Goal: Transaction & Acquisition: Purchase product/service

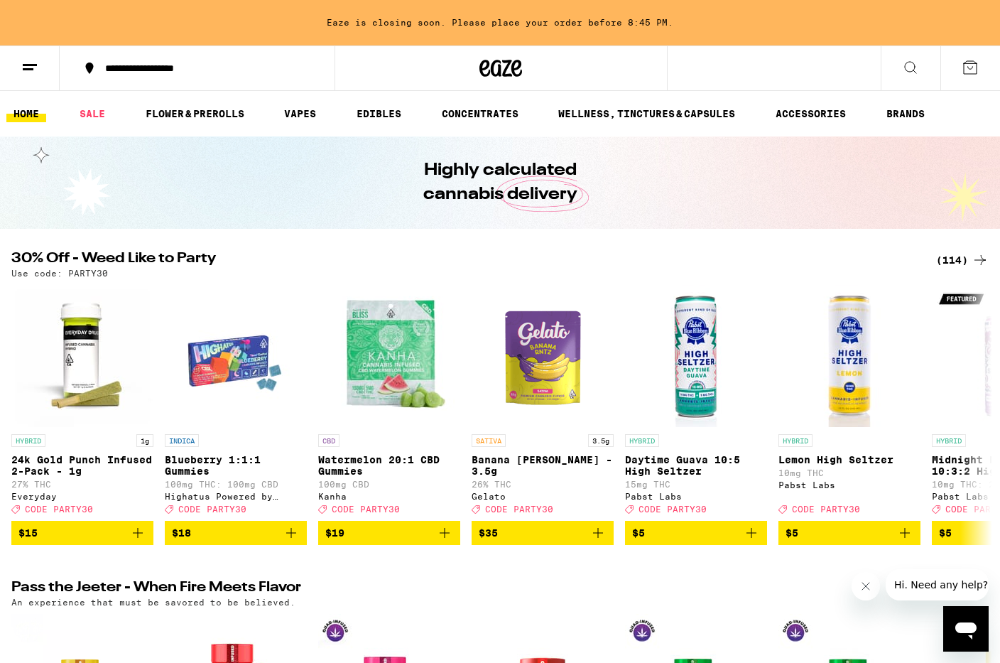
click at [894, 70] on button at bounding box center [911, 68] width 60 height 45
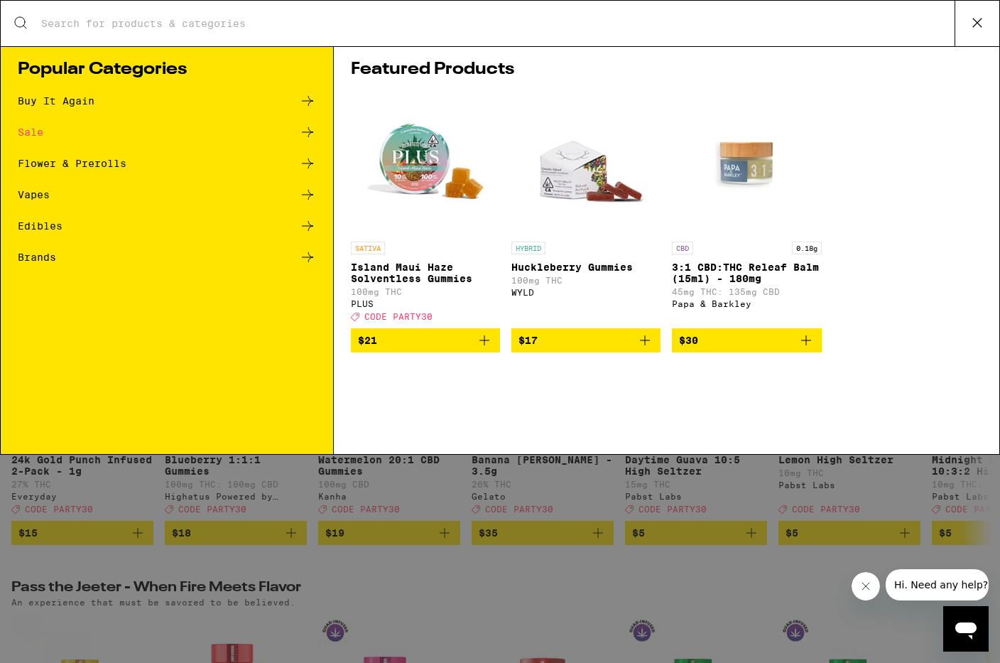
click at [369, 21] on input "Search for Products" at bounding box center [497, 23] width 914 height 13
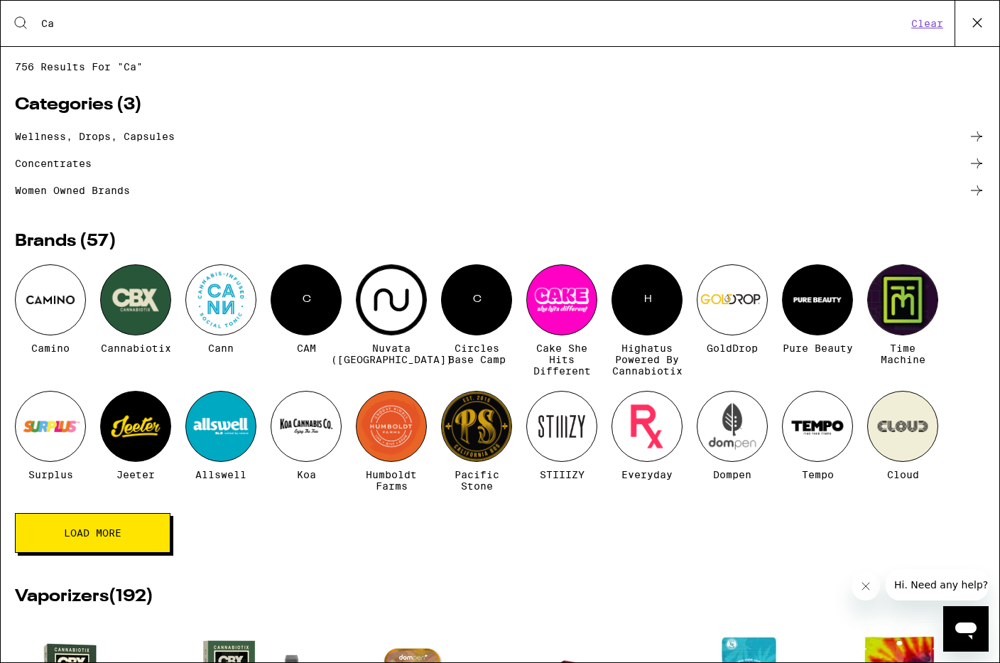
type input "C"
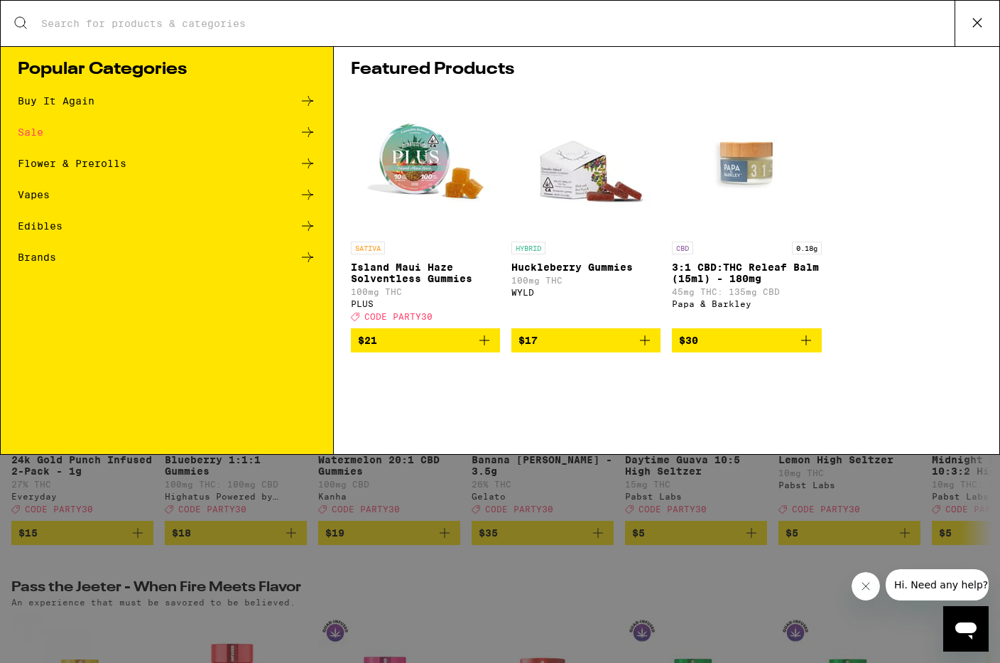
click at [409, 592] on div "Search for Products Popular Categories Buy It Again Sale Flower & Prerolls Vape…" at bounding box center [500, 331] width 1000 height 663
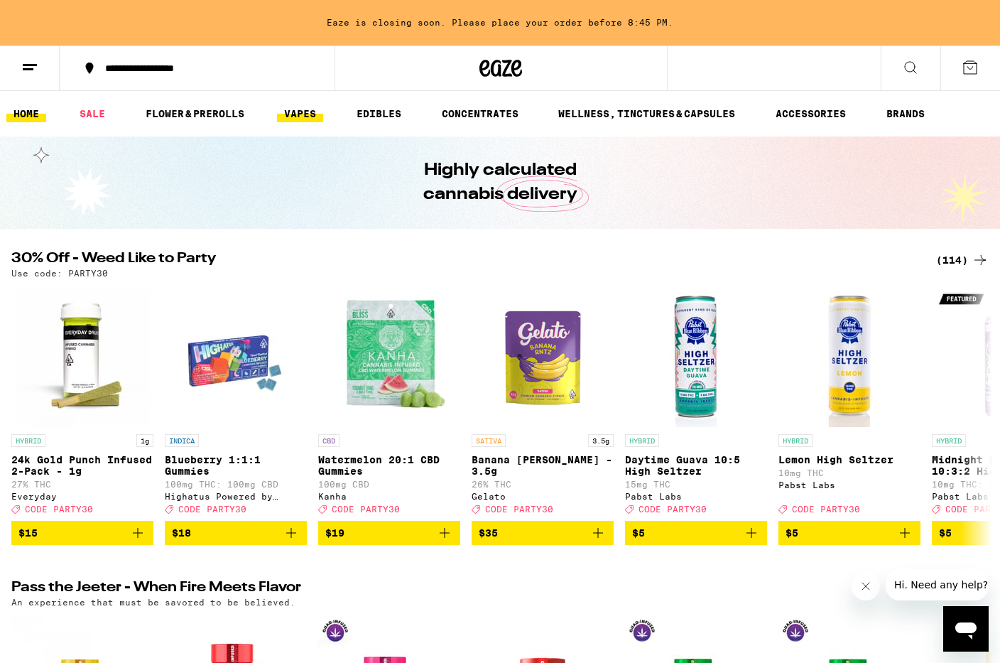
click at [310, 112] on link "VAPES" at bounding box center [300, 113] width 46 height 17
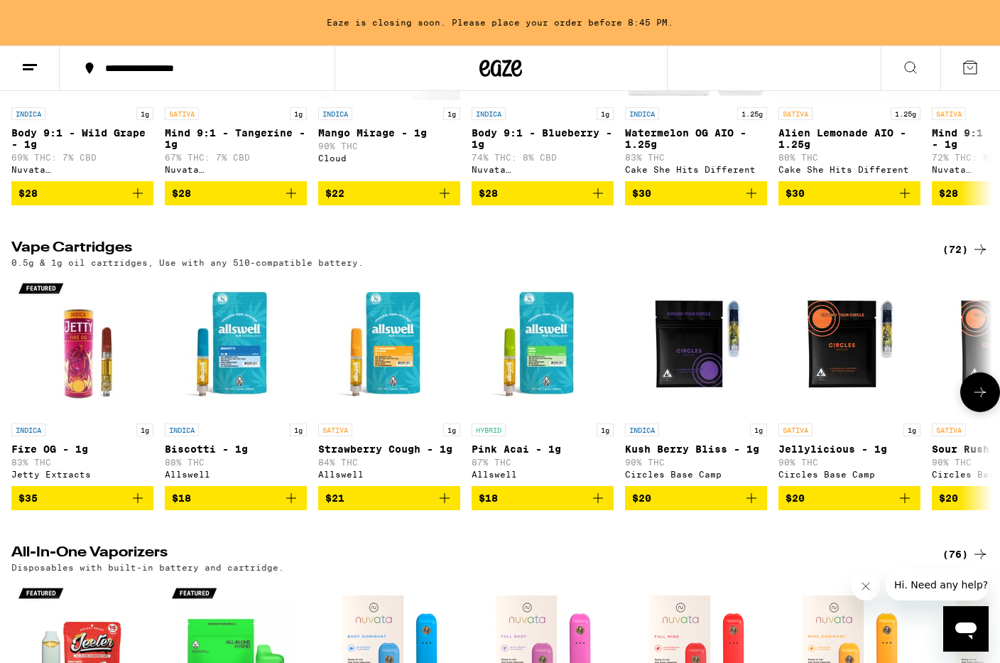
scroll to position [325, 0]
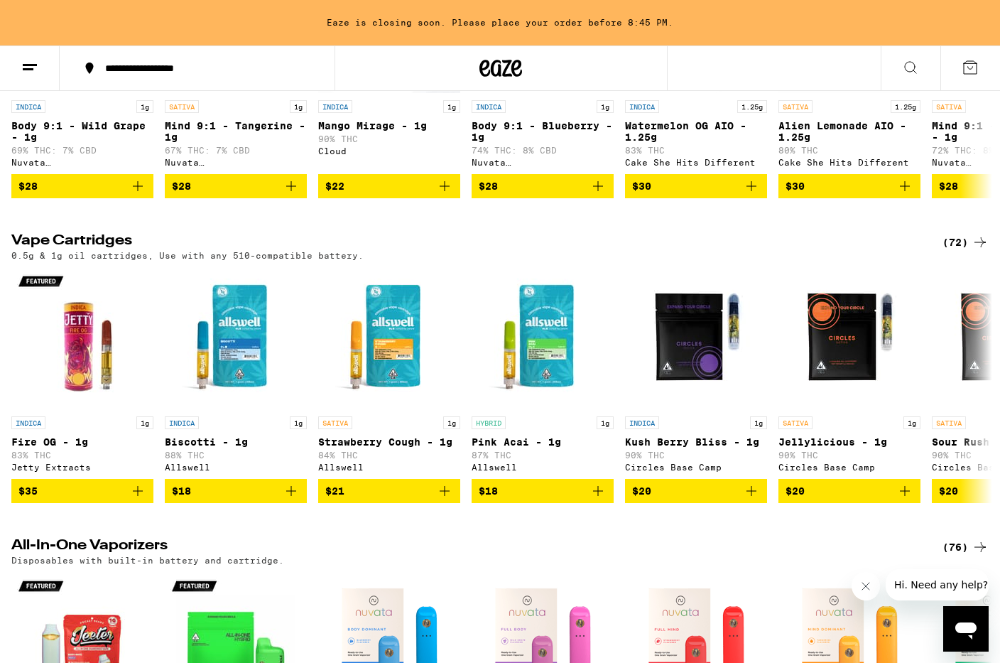
click at [965, 251] on div "(72)" at bounding box center [965, 242] width 46 height 17
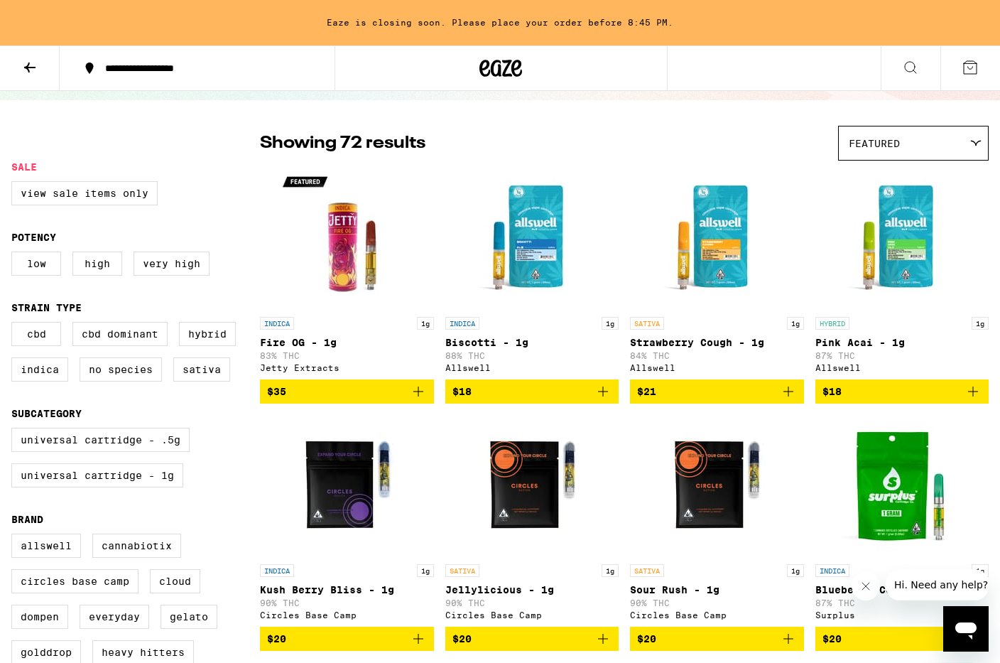
scroll to position [71, 0]
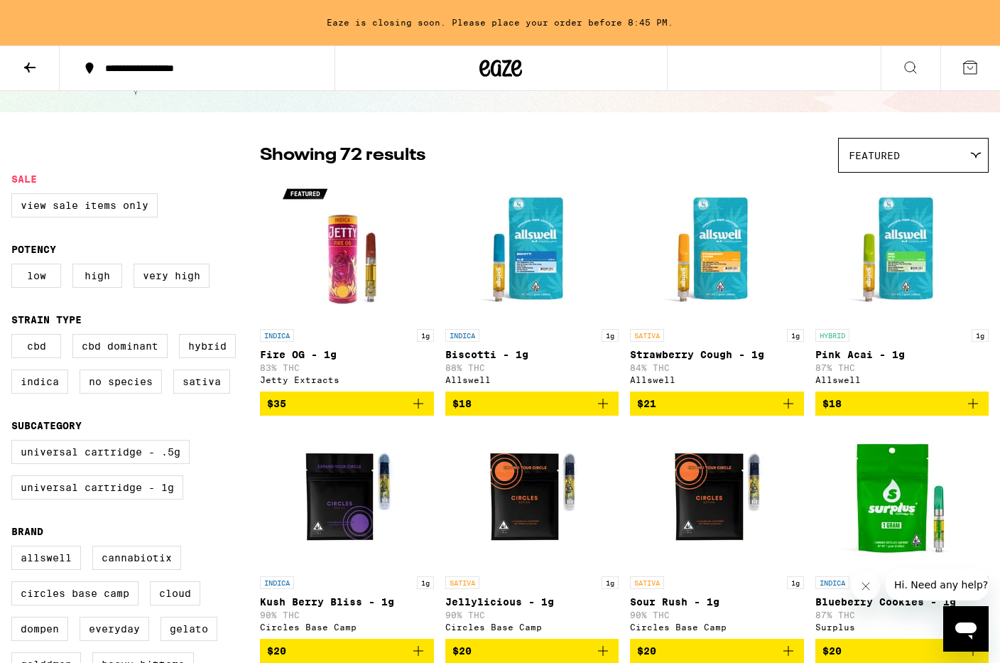
click at [922, 152] on div "Featured" at bounding box center [913, 154] width 149 height 33
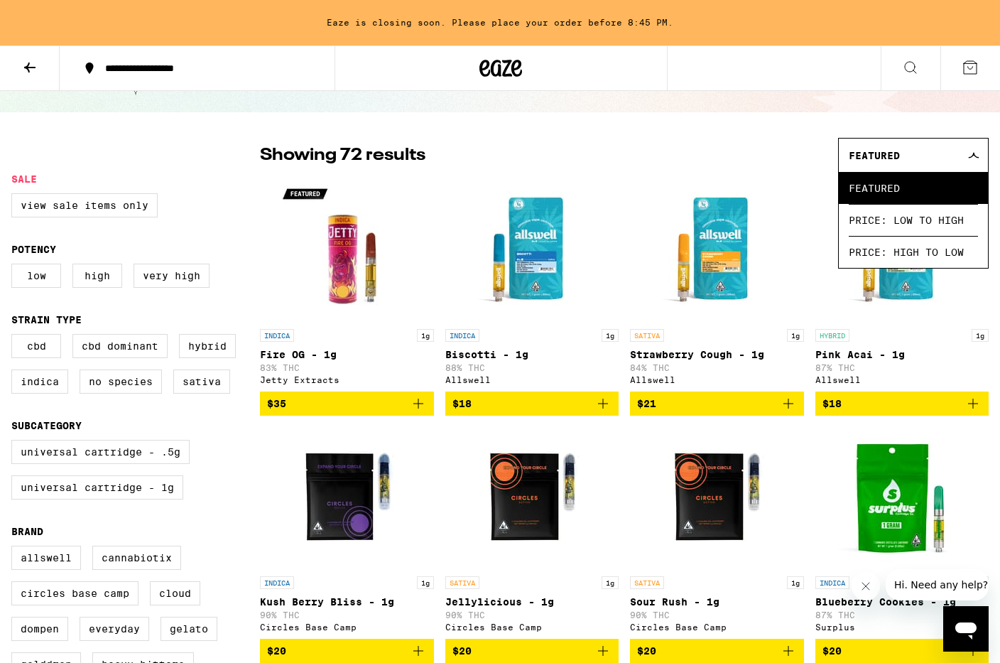
click at [920, 151] on div "Featured" at bounding box center [913, 154] width 149 height 33
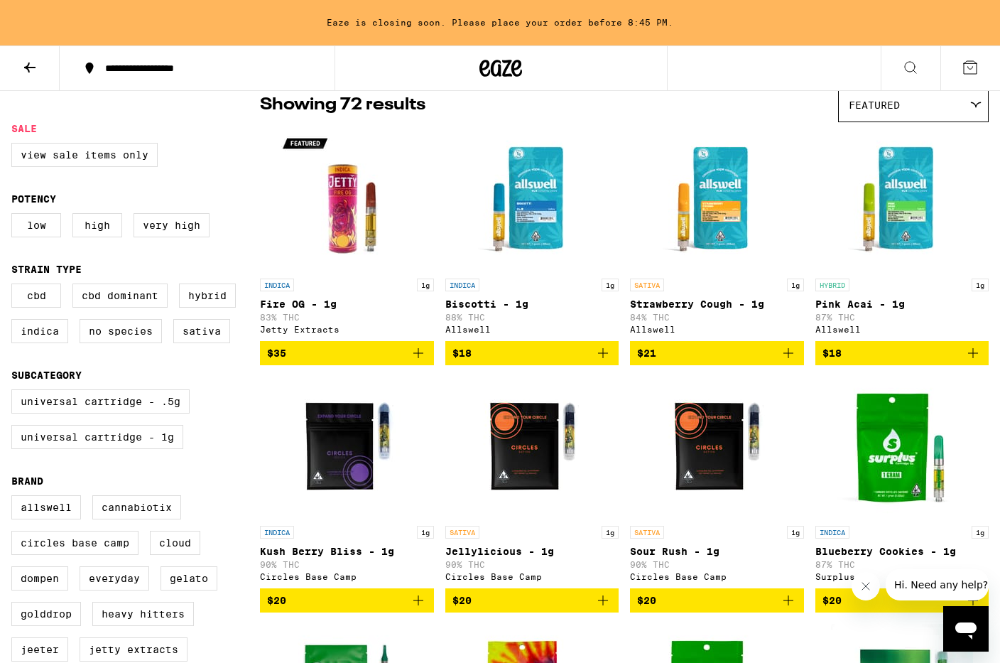
scroll to position [136, 0]
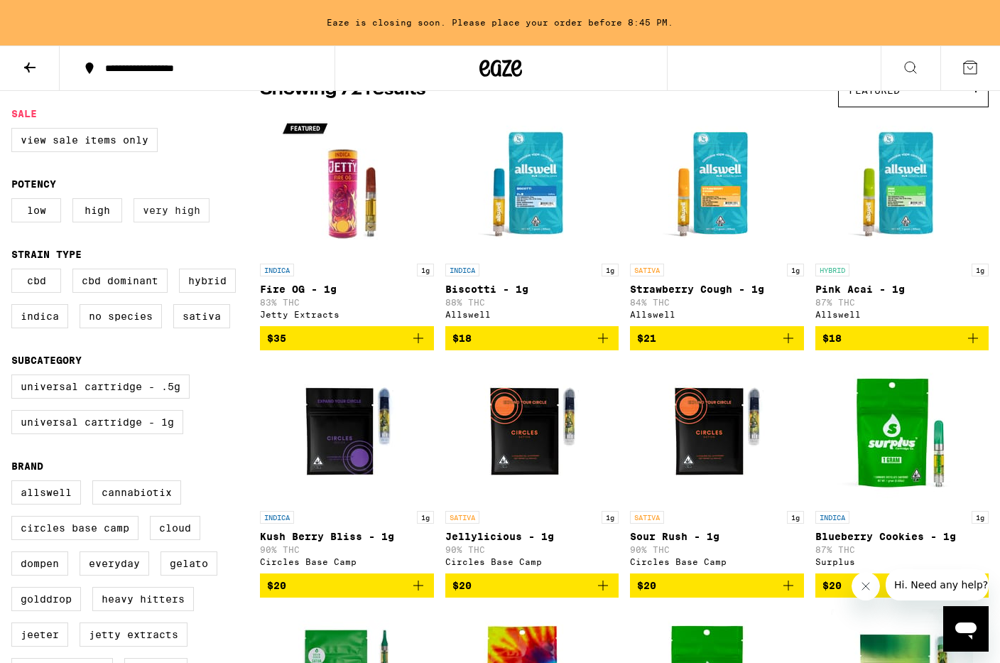
click at [183, 207] on label "Very High" at bounding box center [172, 210] width 76 height 24
click at [15, 201] on input "Very High" at bounding box center [14, 200] width 1 height 1
checkbox input "true"
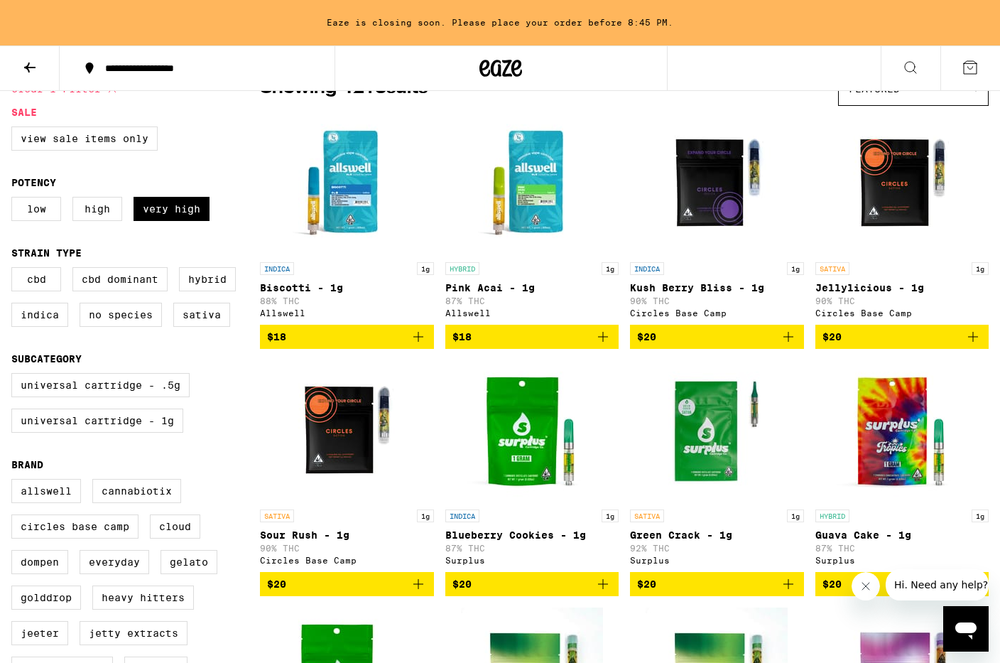
scroll to position [127, 0]
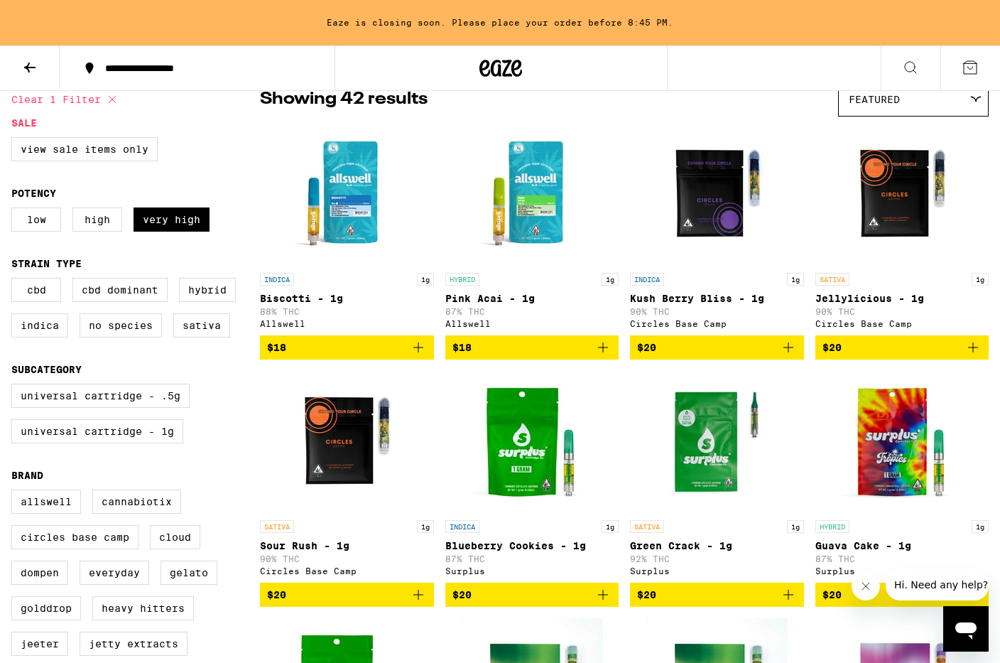
click at [866, 113] on div "Featured" at bounding box center [913, 98] width 149 height 33
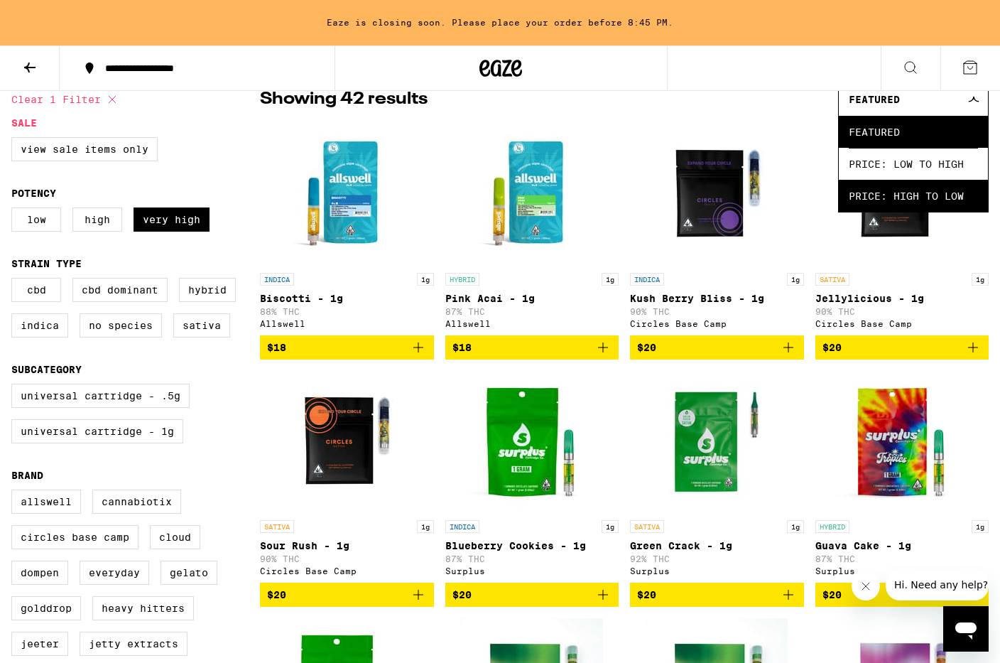
click at [885, 196] on span "Price: High to Low" at bounding box center [913, 196] width 129 height 32
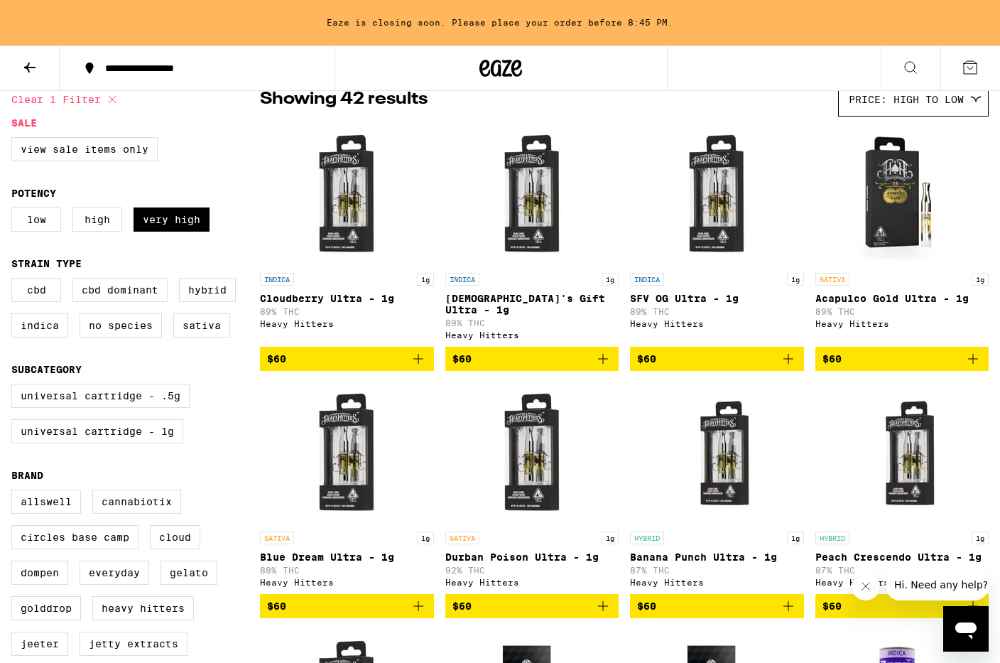
click at [862, 101] on span "Price: High to Low" at bounding box center [906, 99] width 115 height 11
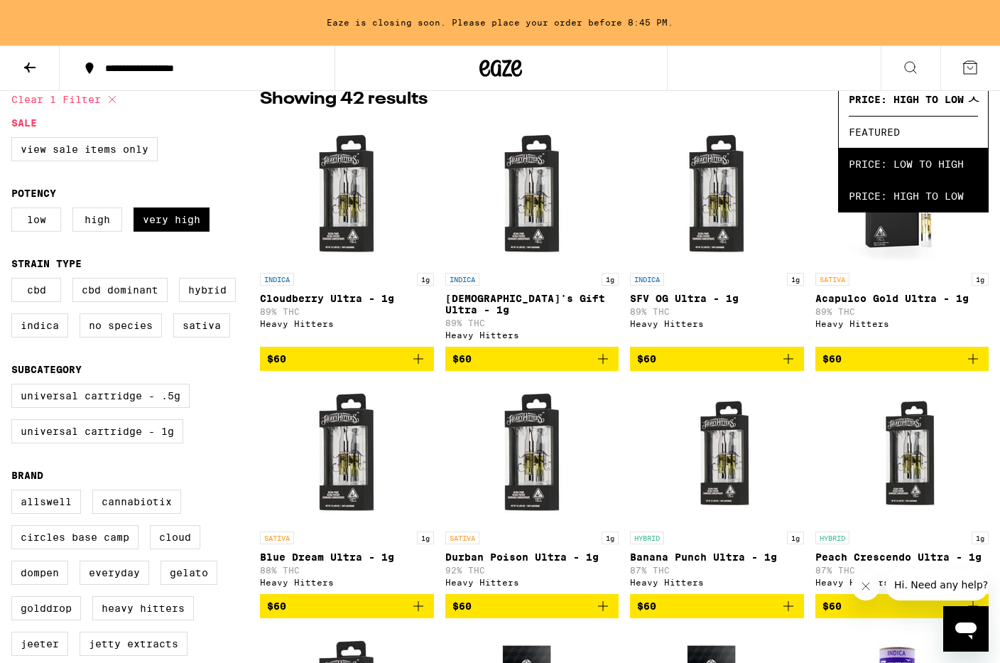
click at [860, 161] on span "Price: Low to High" at bounding box center [913, 164] width 129 height 32
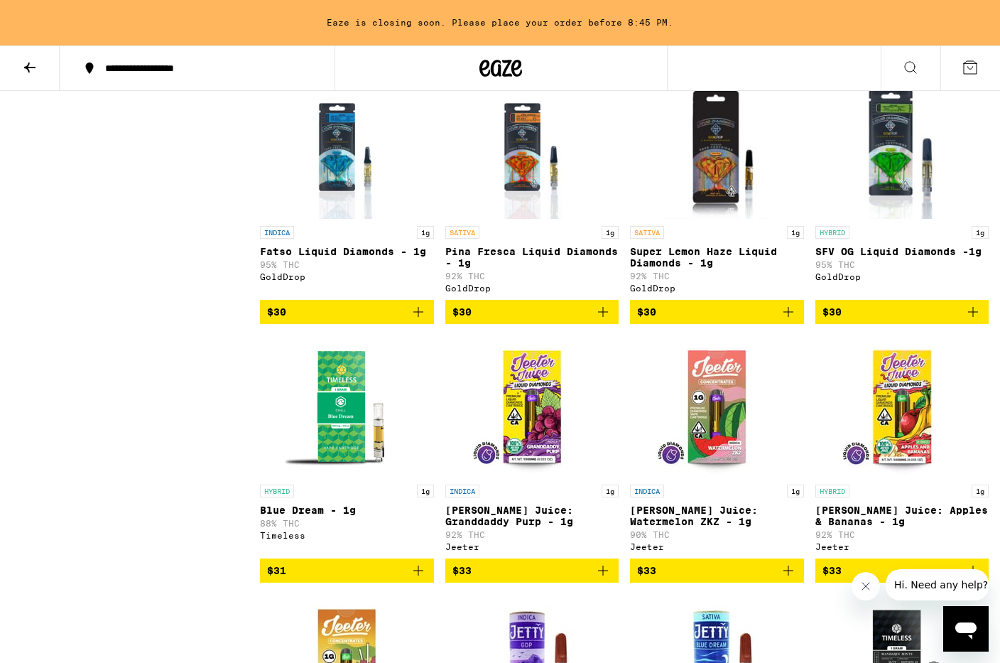
scroll to position [1420, 0]
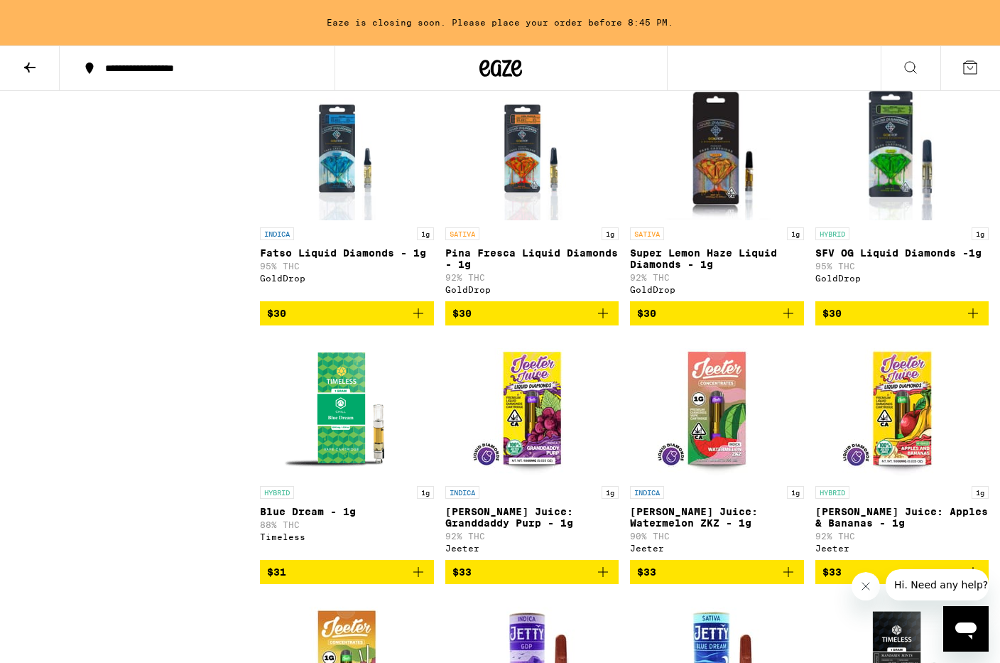
click at [332, 220] on img "Open page for Fatso Liquid Diamonds - 1g from GoldDrop" at bounding box center [347, 149] width 114 height 142
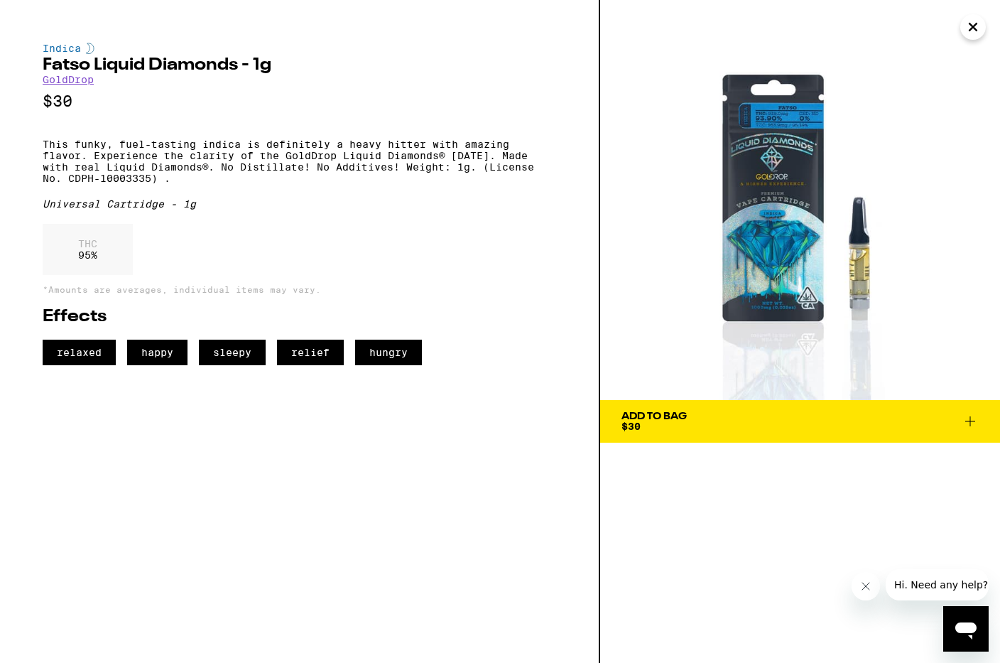
click at [800, 427] on span "Add To Bag $30" at bounding box center [799, 421] width 357 height 20
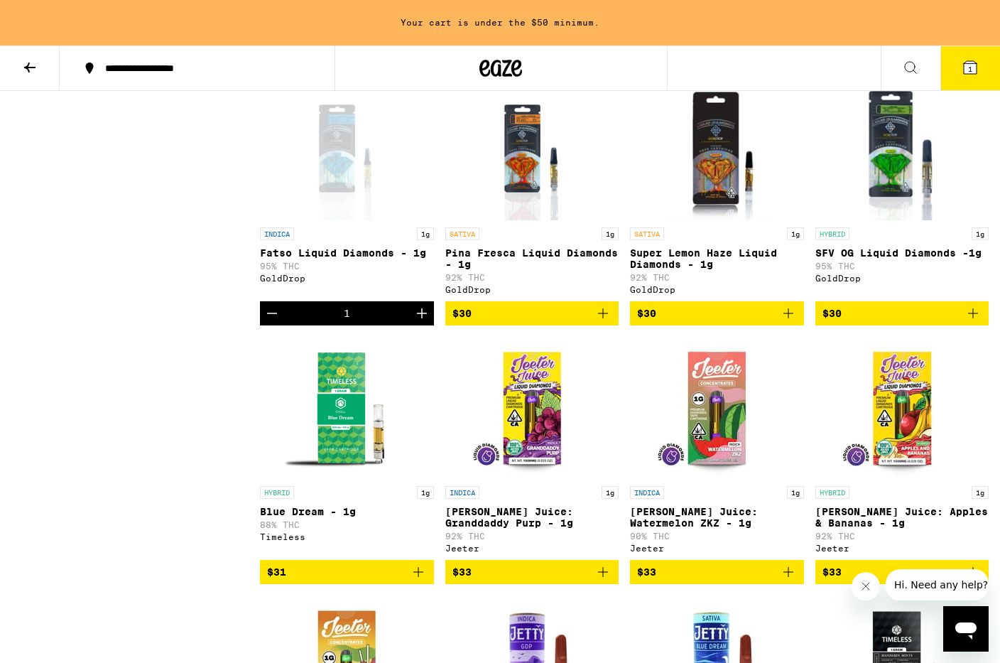
click at [954, 322] on span "$30" at bounding box center [902, 313] width 160 height 17
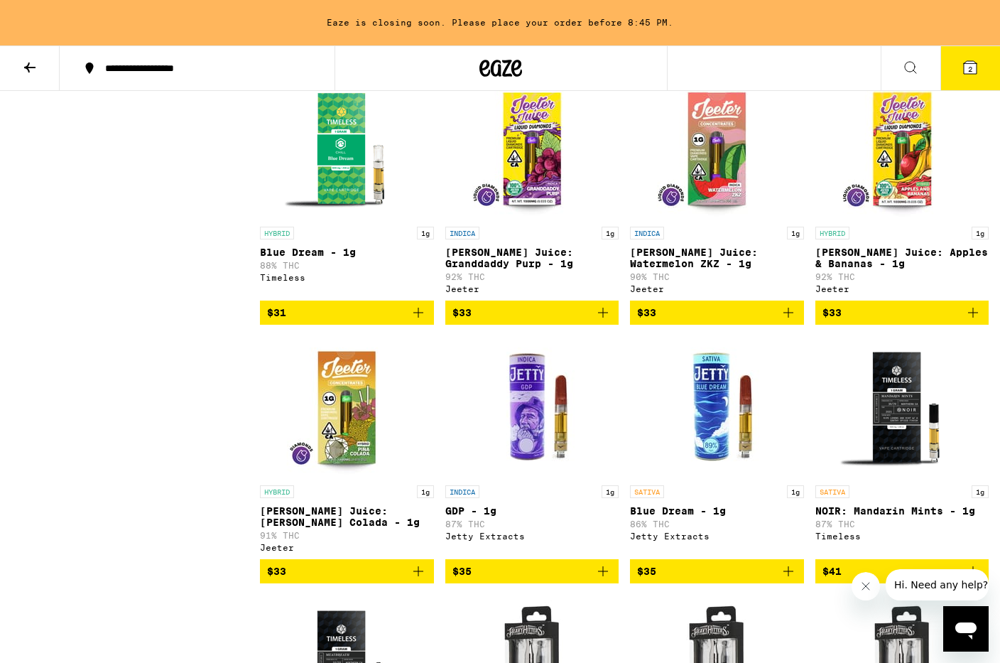
scroll to position [1857, 0]
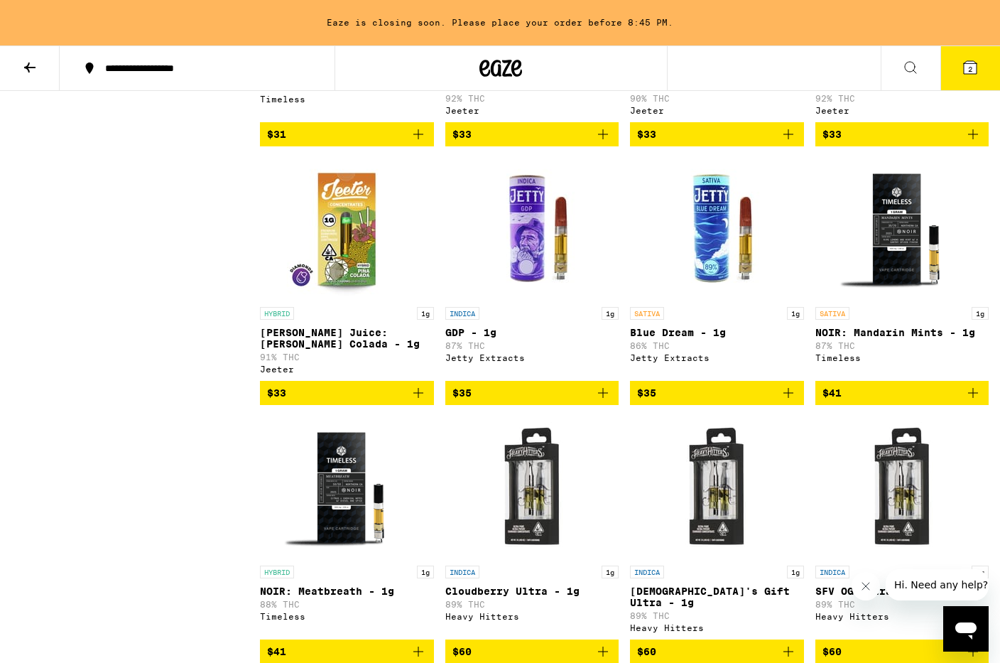
click at [417, 401] on icon "Add to bag" at bounding box center [418, 392] width 17 height 17
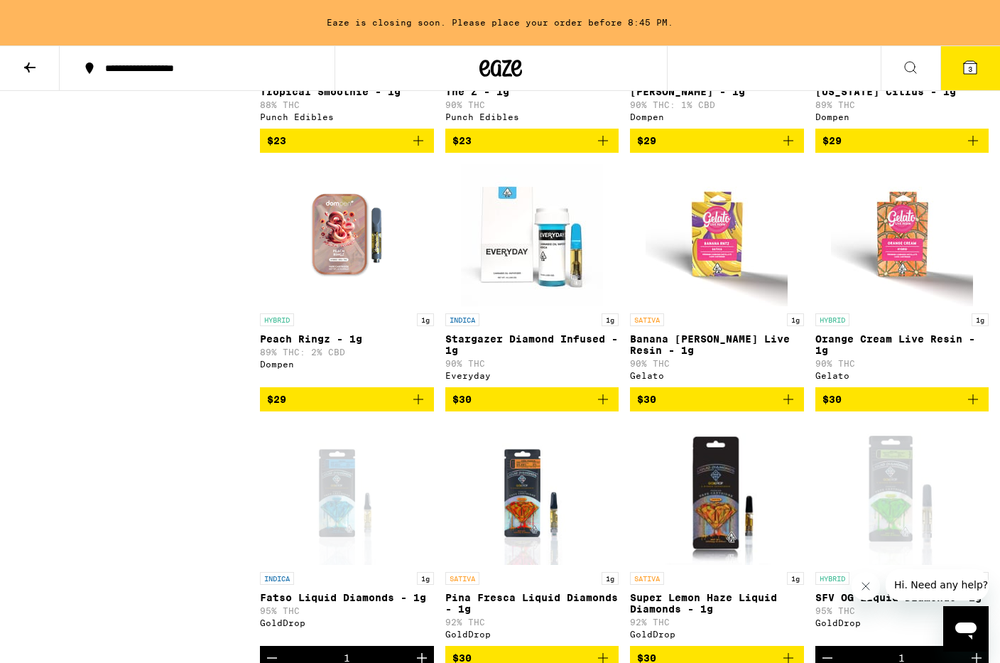
scroll to position [856, 0]
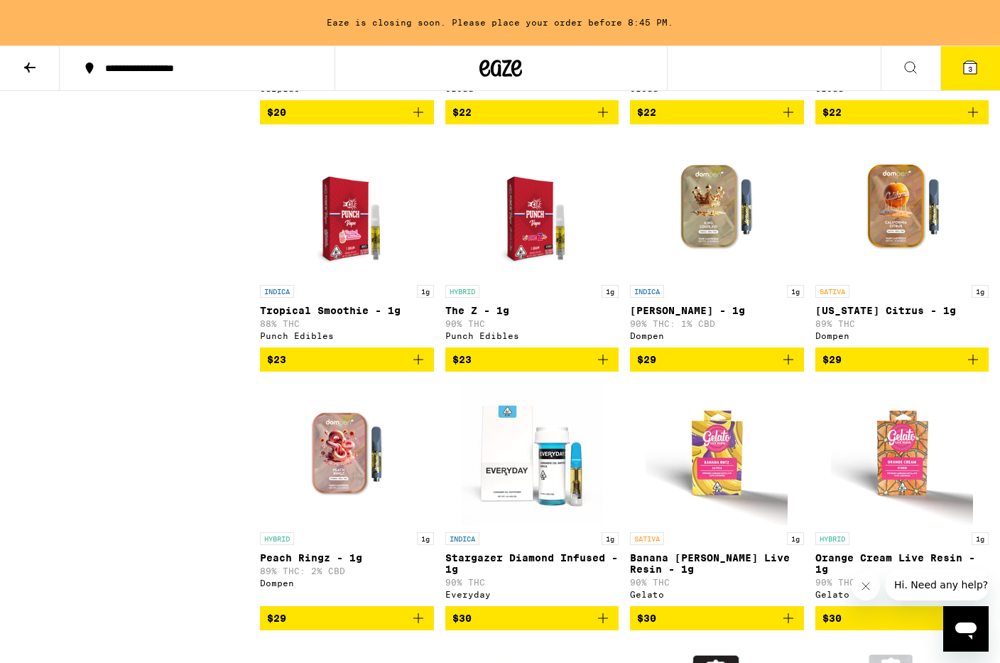
click at [978, 60] on icon at bounding box center [969, 67] width 17 height 17
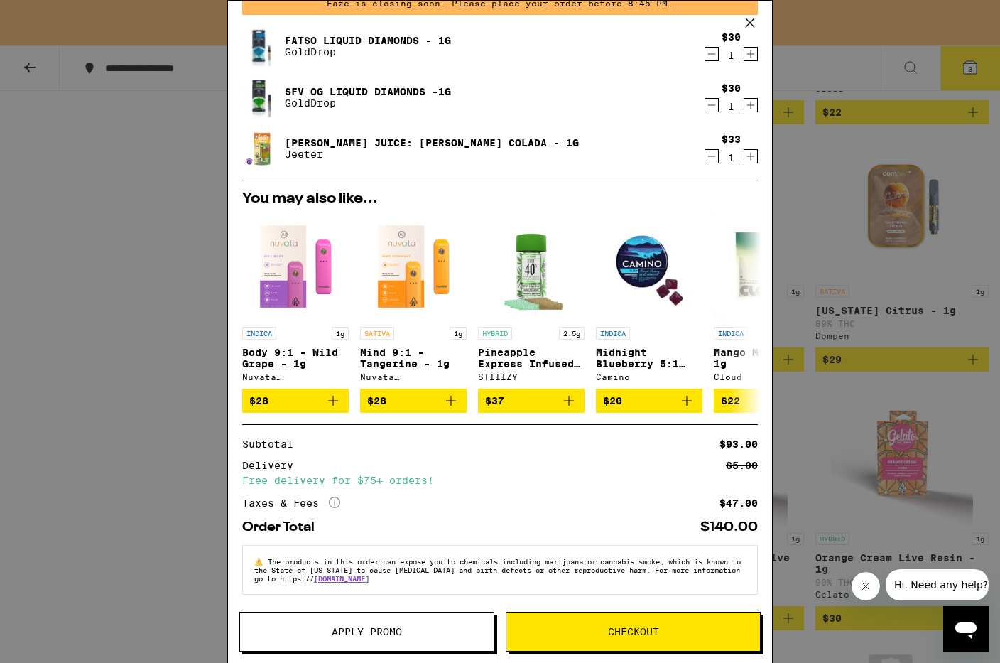
scroll to position [78, 0]
click at [605, 621] on button "Checkout" at bounding box center [633, 631] width 255 height 40
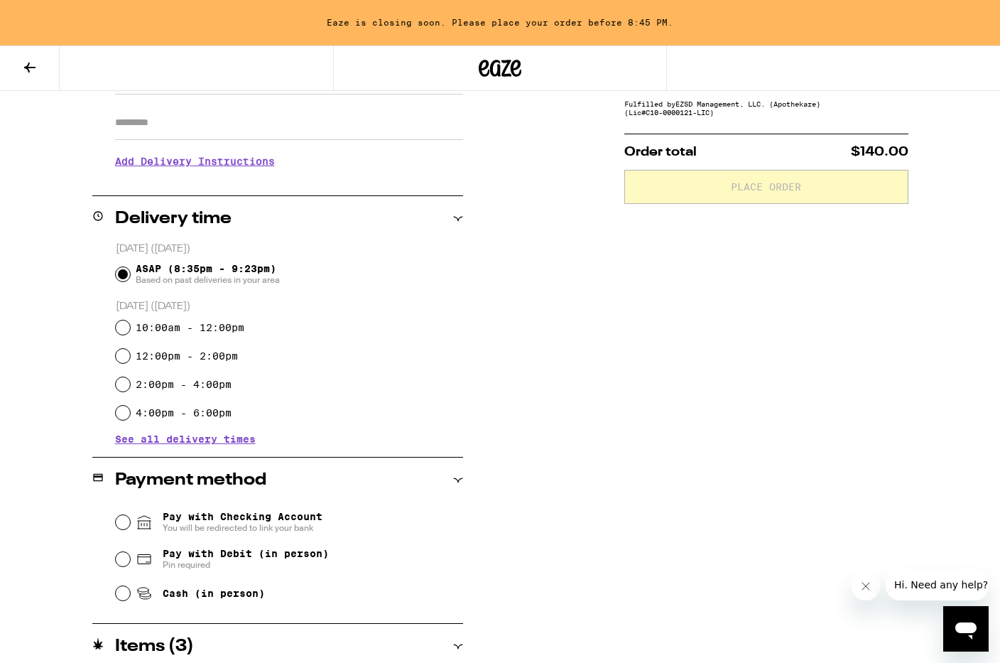
scroll to position [295, 0]
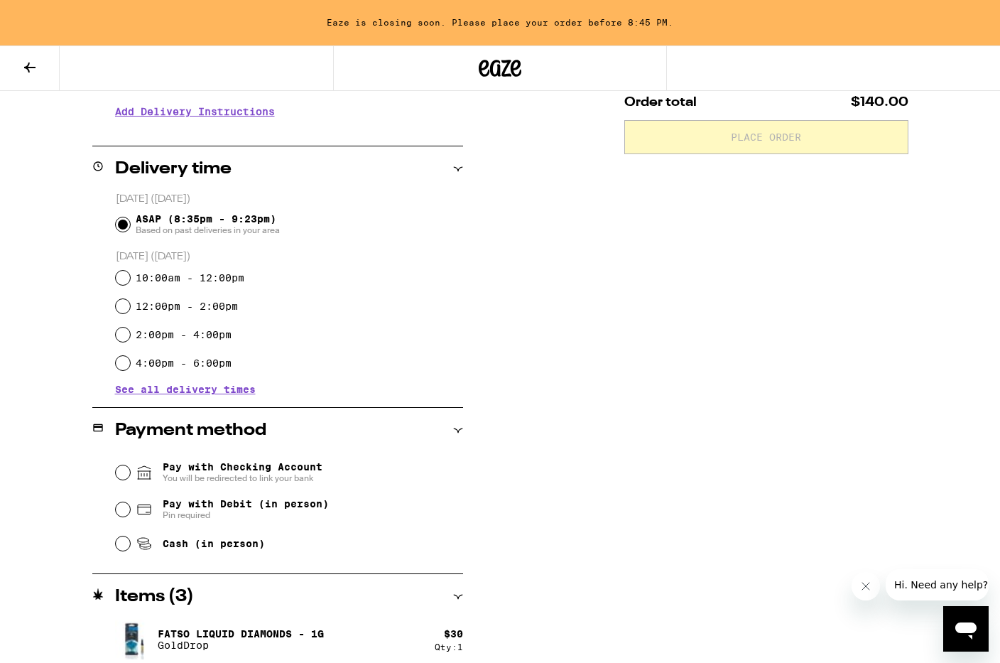
click at [261, 502] on span "Pay with Debit (in person)" at bounding box center [246, 503] width 166 height 11
click at [130, 502] on input "Pay with Debit (in person) Pin required" at bounding box center [123, 509] width 14 height 14
radio input "true"
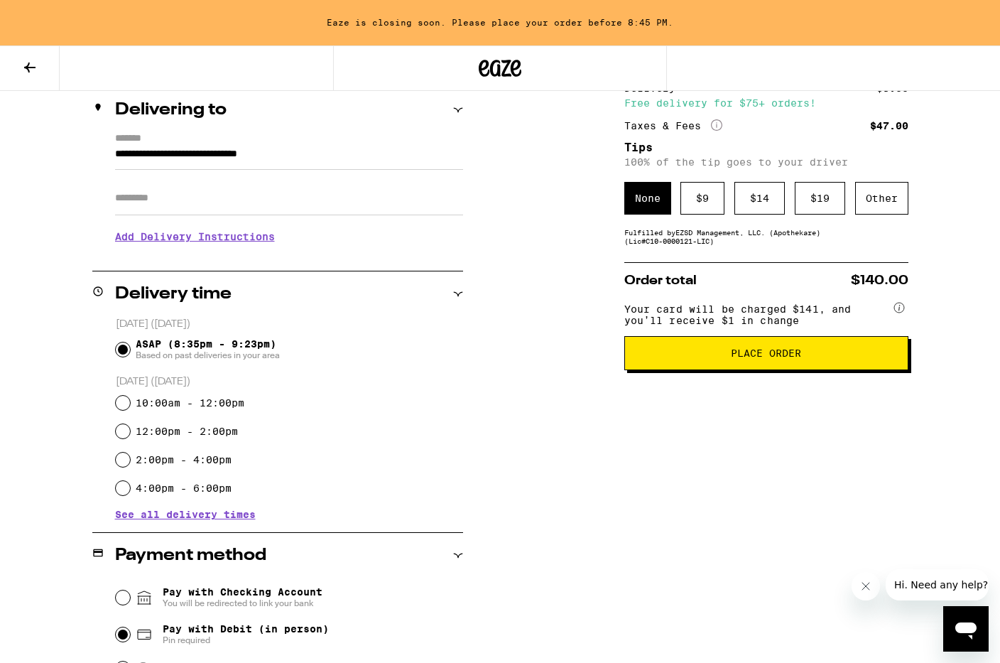
scroll to position [168, 0]
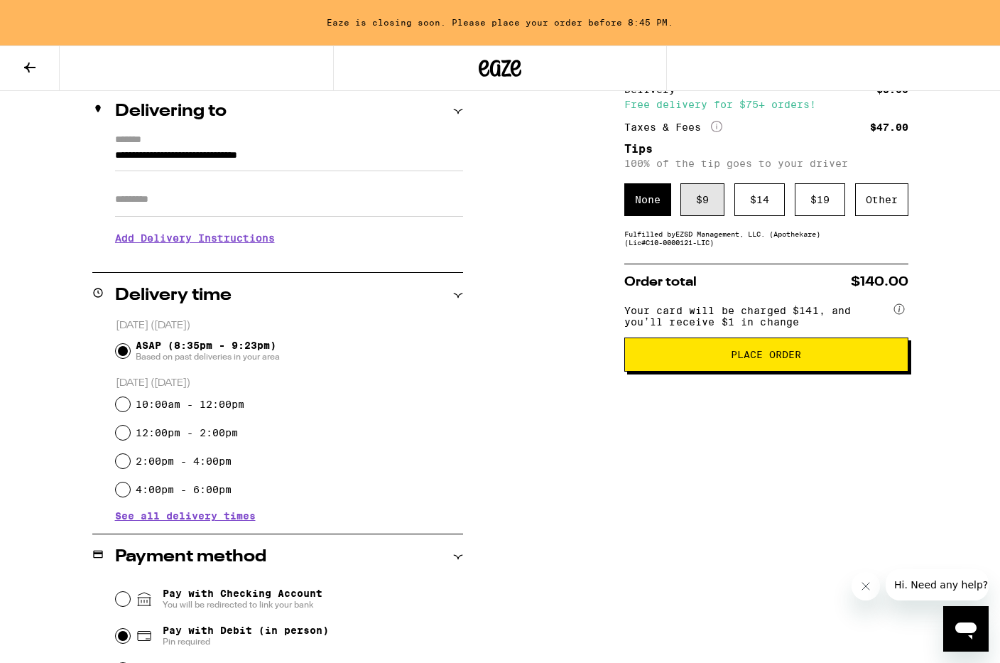
click at [704, 205] on div "$ 9" at bounding box center [702, 199] width 44 height 33
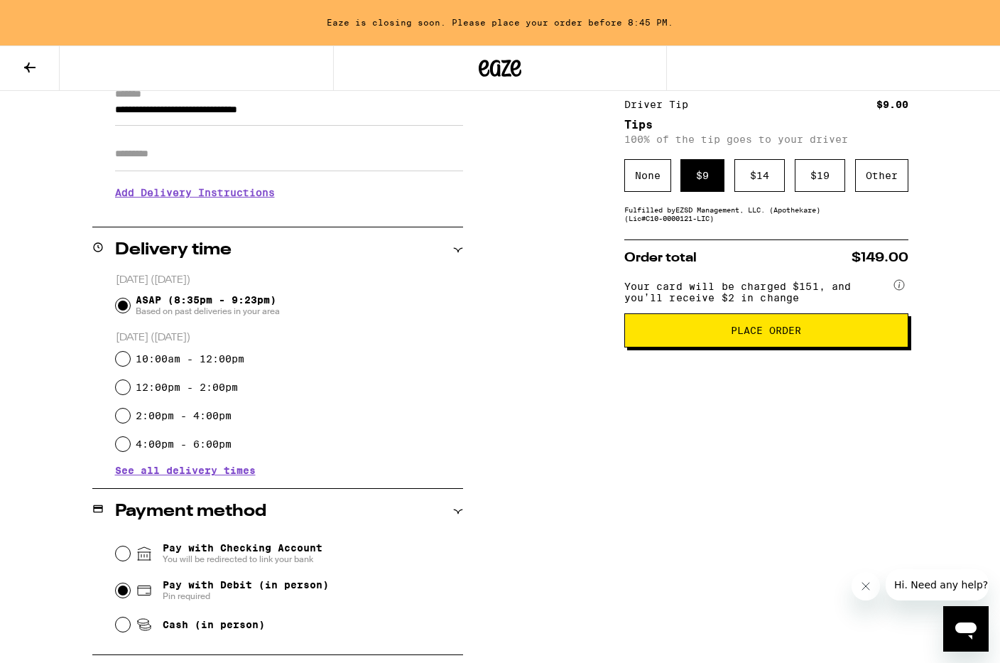
scroll to position [207, 0]
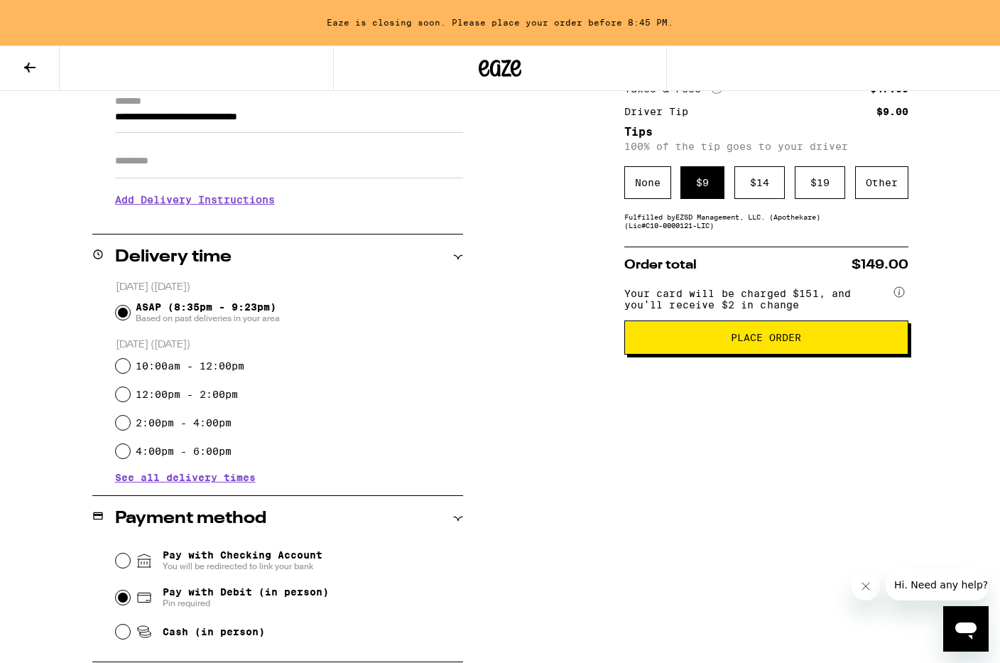
click at [759, 168] on div "Subtotal $93.00 Delivery $5.00 Free delivery for $75+ orders! Taxes & Fees More…" at bounding box center [766, 436] width 284 height 851
click at [759, 174] on div "$ 14" at bounding box center [759, 182] width 50 height 33
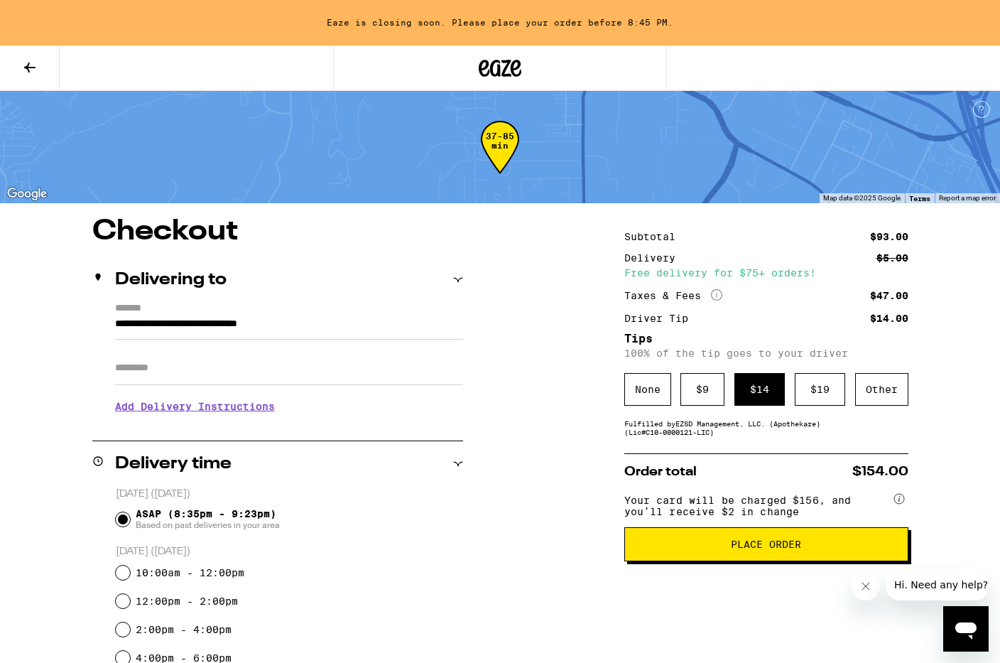
scroll to position [0, 0]
click at [36, 74] on icon at bounding box center [29, 67] width 17 height 17
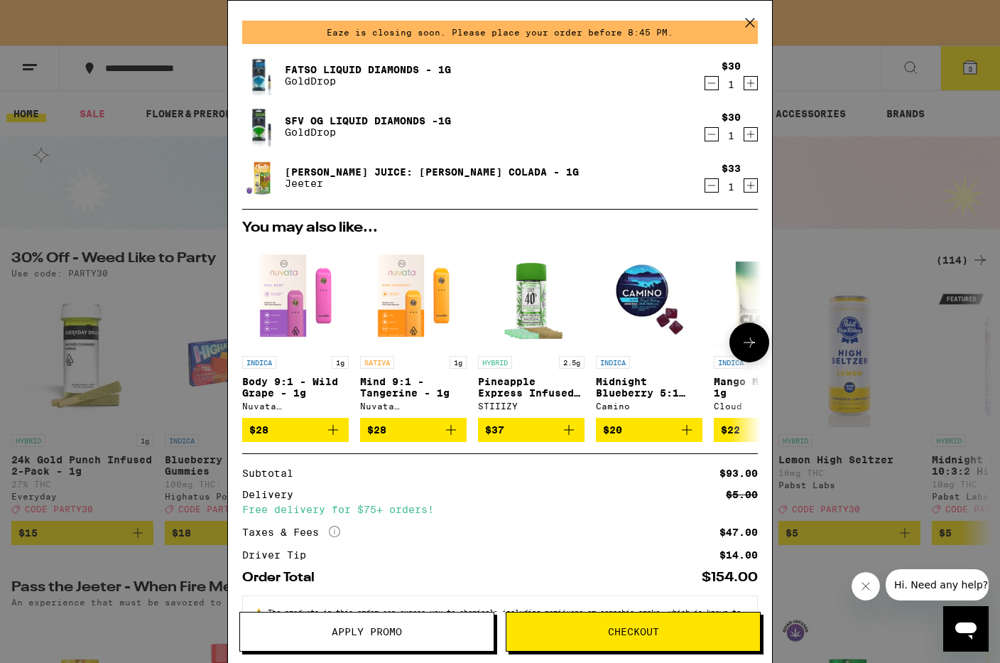
scroll to position [43, 0]
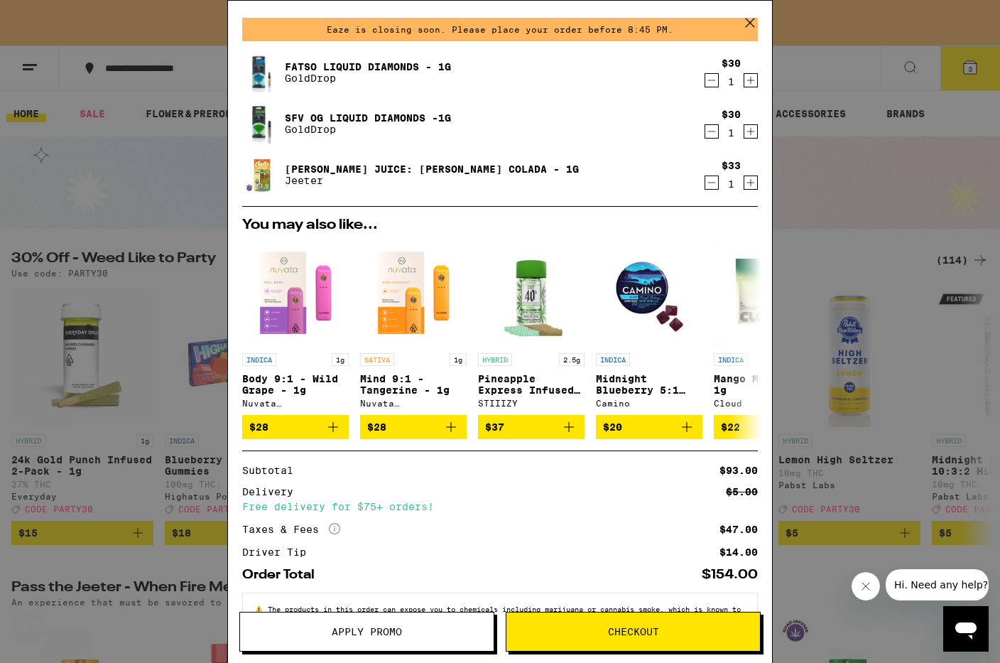
click at [268, 178] on img at bounding box center [262, 175] width 40 height 40
click at [336, 149] on div "Fatso Liquid Diamonds - 1g GoldDrop $30 1 SFV OG Liquid Diamonds -1g GoldDrop $…" at bounding box center [500, 129] width 516 height 153
click at [323, 165] on link "[PERSON_NAME] Juice: [PERSON_NAME] Colada - 1g" at bounding box center [432, 168] width 294 height 11
click at [312, 118] on link "SFV OG Liquid Diamonds -1g" at bounding box center [368, 117] width 166 height 11
click at [347, 58] on div "Fatso Liquid Diamonds - 1g GoldDrop" at bounding box center [472, 73] width 461 height 40
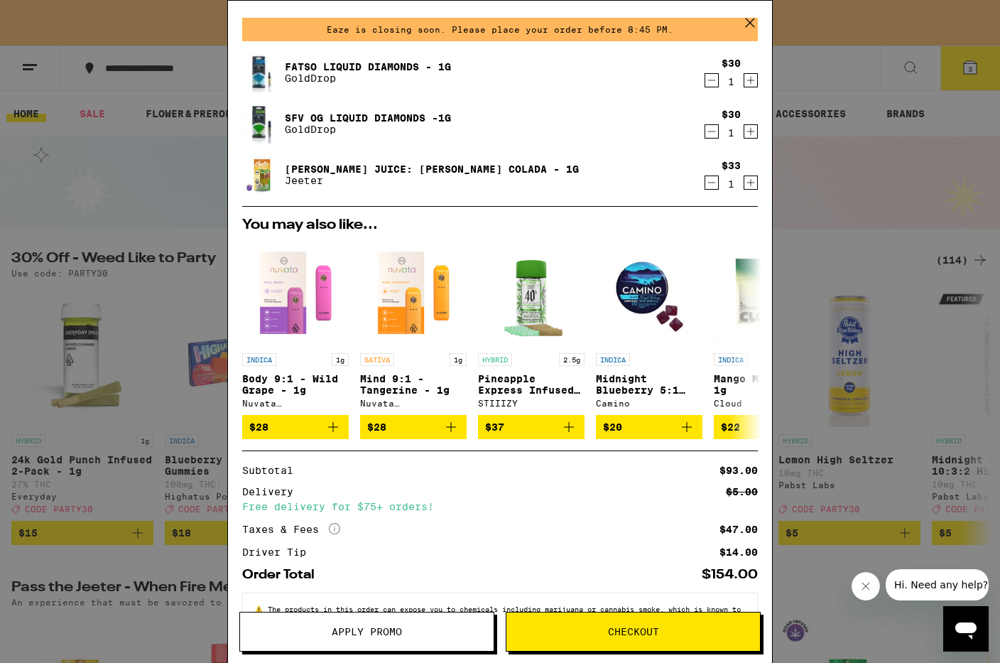
click at [352, 70] on link "Fatso Liquid Diamonds - 1g" at bounding box center [368, 66] width 166 height 11
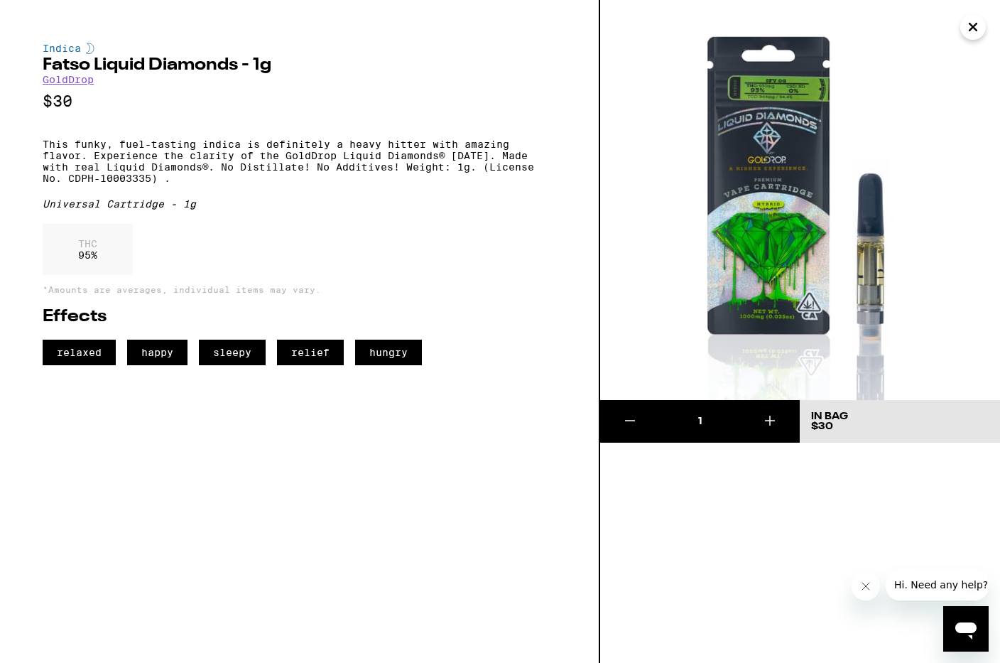
click at [351, 69] on h2 "Fatso Liquid Diamonds - 1g" at bounding box center [299, 65] width 513 height 17
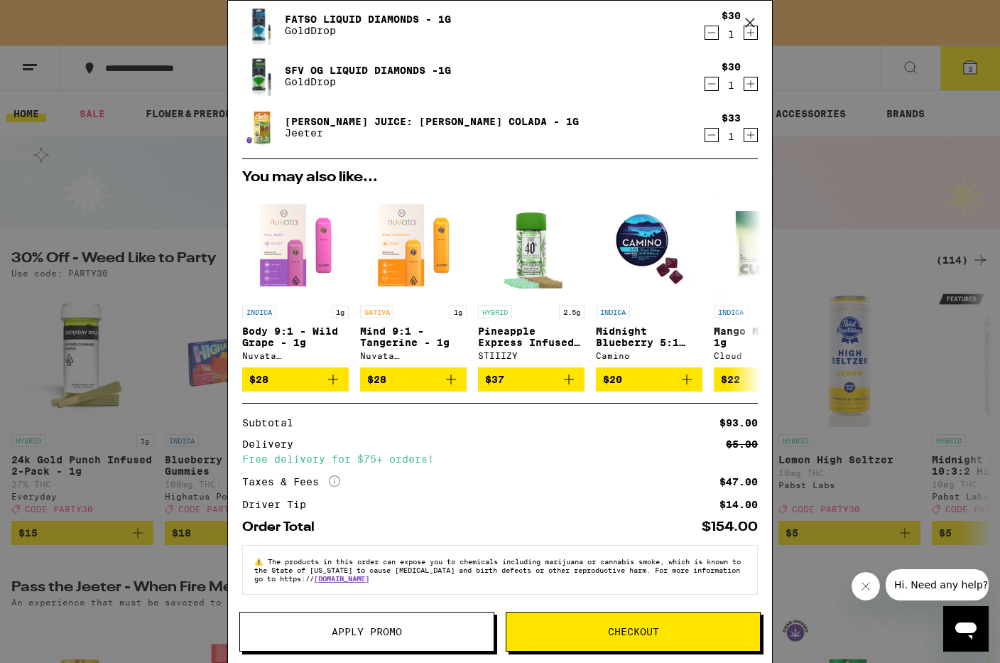
scroll to position [99, 0]
click at [653, 639] on button "Checkout" at bounding box center [633, 631] width 255 height 40
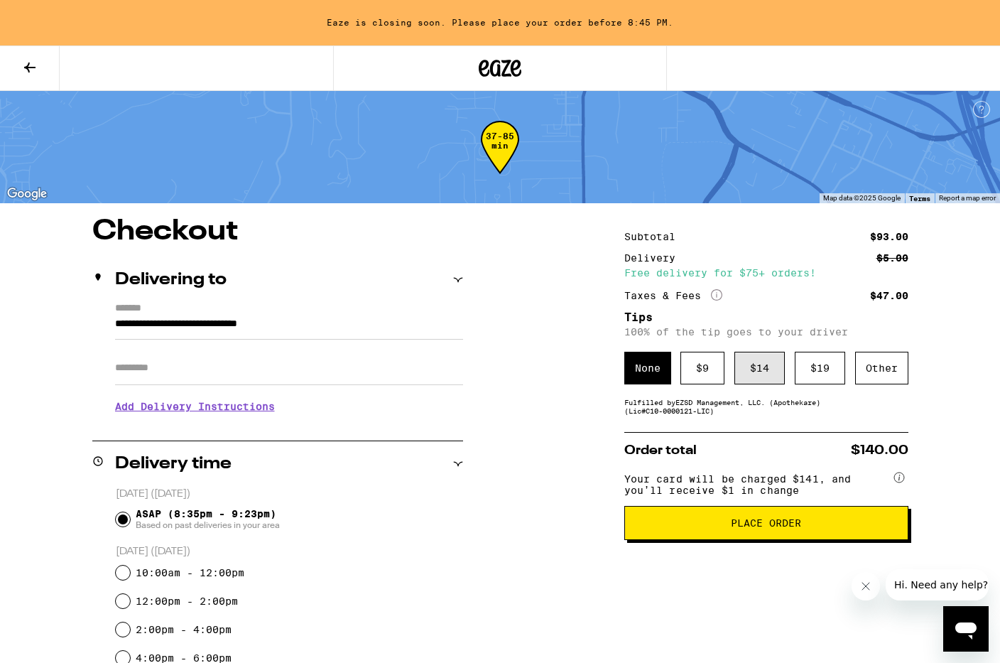
click at [755, 381] on div "$ 14" at bounding box center [759, 368] width 50 height 33
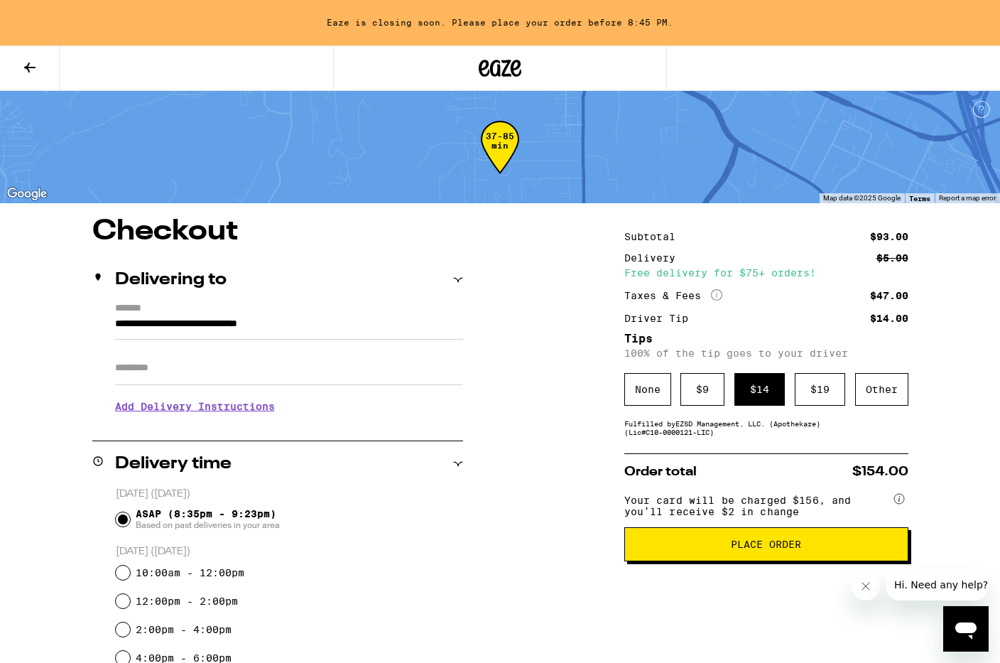
click at [690, 549] on span "Place Order" at bounding box center [766, 544] width 260 height 10
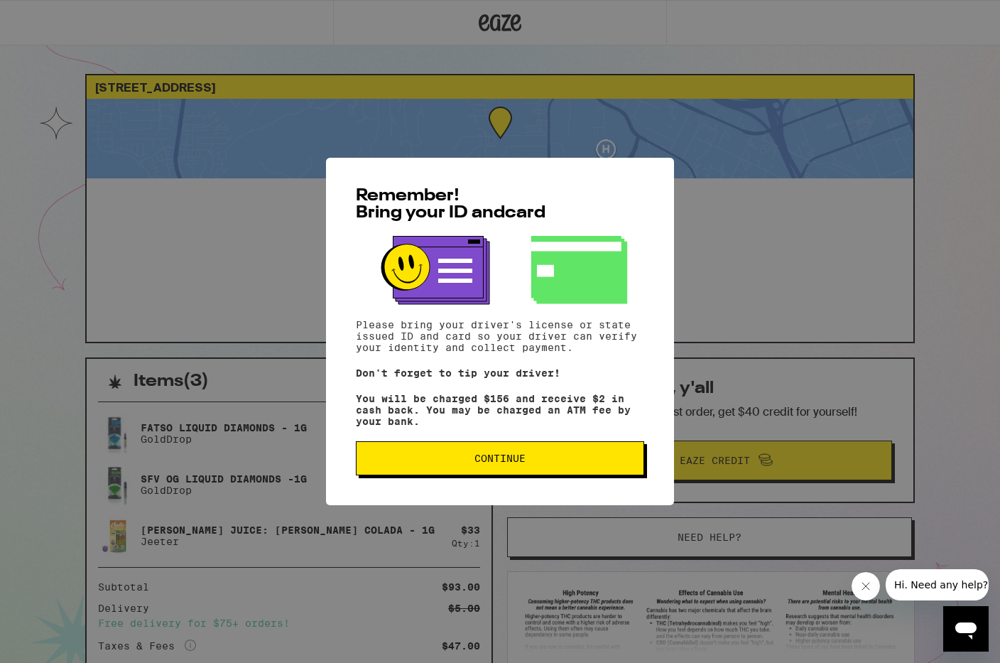
click at [523, 471] on button "Continue" at bounding box center [500, 458] width 288 height 34
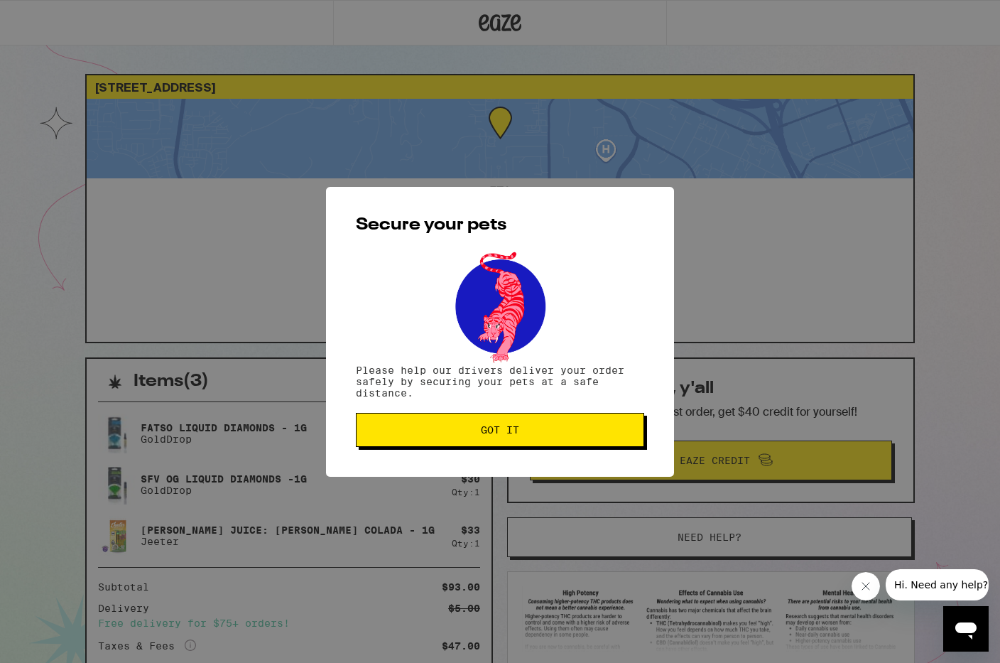
scroll to position [9, 0]
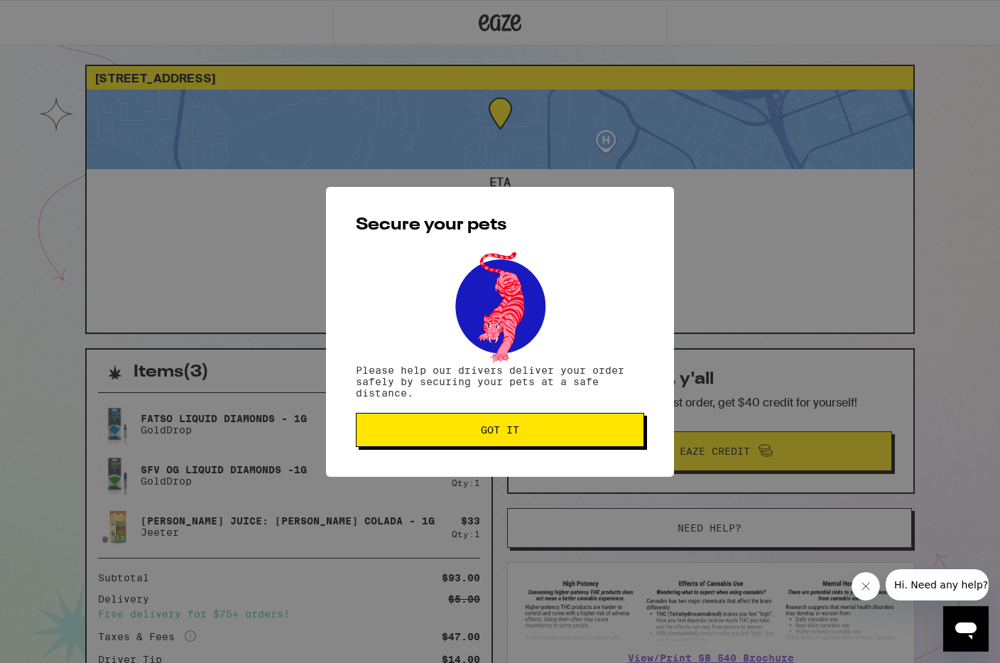
click at [516, 433] on span "Got it" at bounding box center [500, 430] width 38 height 10
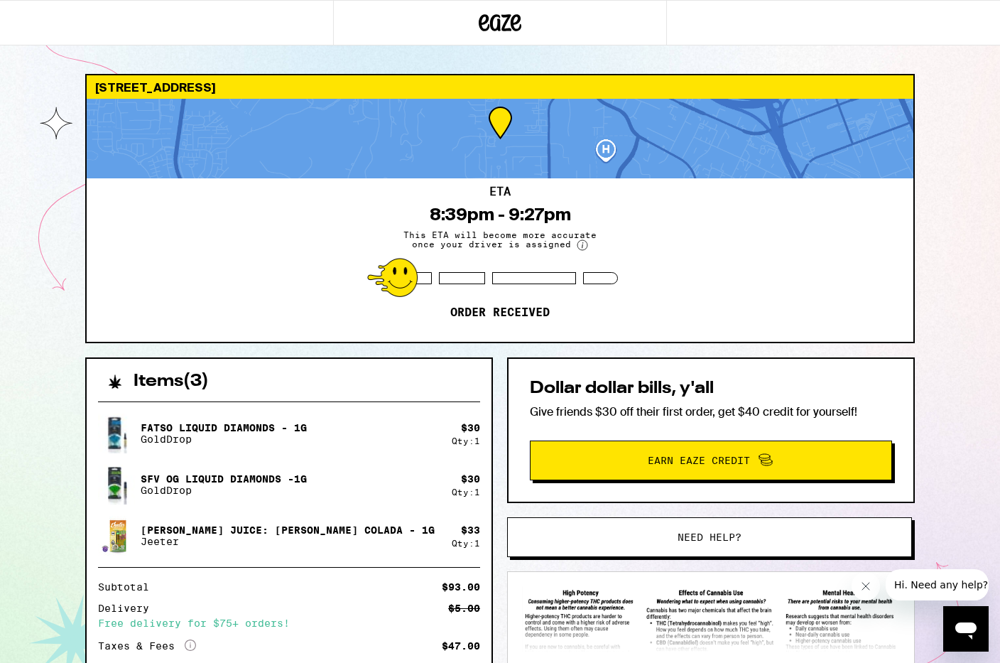
scroll to position [0, 0]
